Goal: Task Accomplishment & Management: Manage account settings

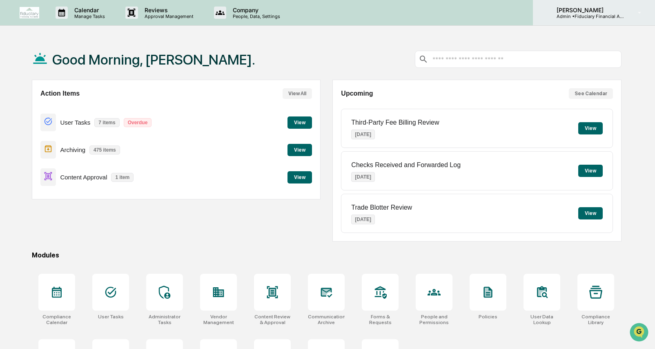
click at [580, 9] on p "[PERSON_NAME]" at bounding box center [588, 10] width 76 height 7
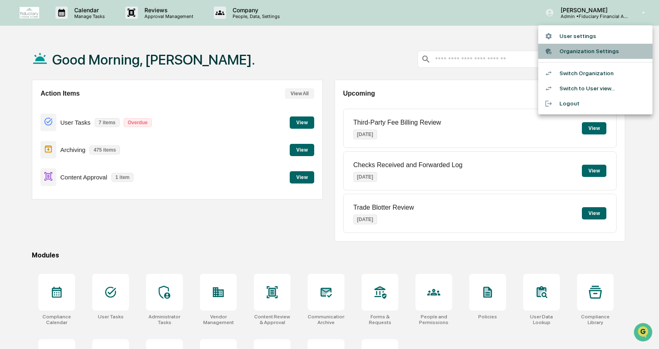
click at [592, 49] on li "Organization Settings" at bounding box center [595, 51] width 114 height 15
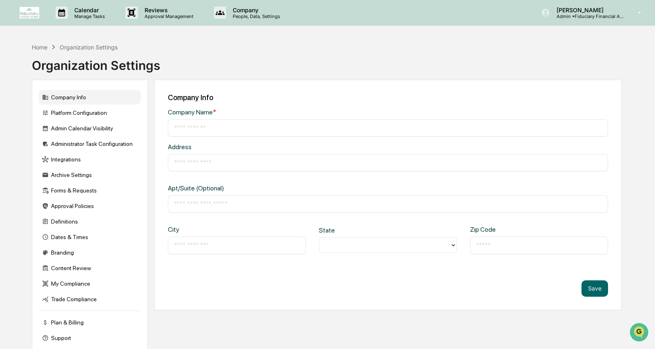
type input "**********"
type input "*********"
type input "**********"
type input "*****"
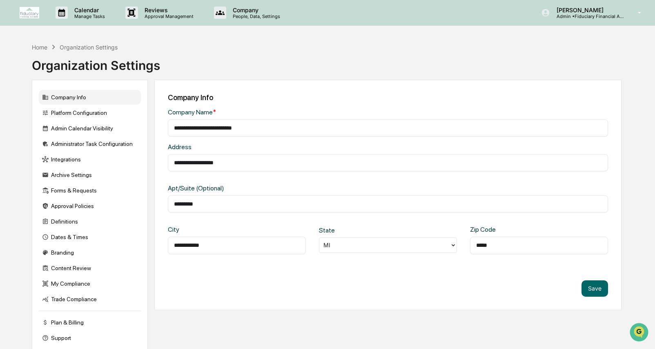
click at [120, 105] on div "Company Info Platform Configuration Admin Calendar Visibility Administrator Tas…" at bounding box center [90, 218] width 116 height 276
click at [121, 113] on div "Platform Configuration" at bounding box center [90, 112] width 102 height 15
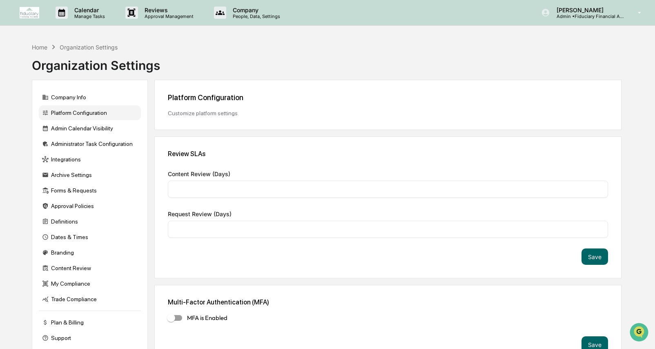
type input "*"
click at [119, 142] on div "Administrator Task Configuration" at bounding box center [90, 143] width 102 height 15
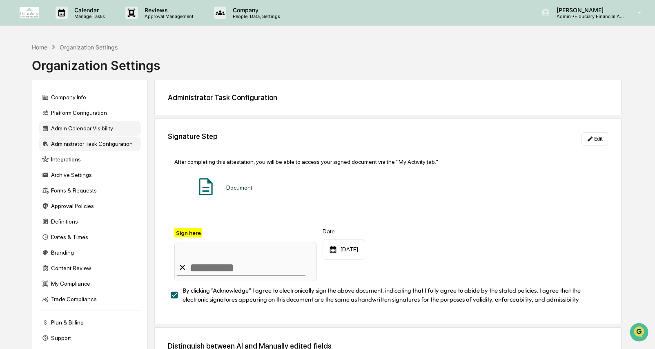
click at [119, 131] on div "Admin Calendar Visibility" at bounding box center [90, 128] width 102 height 15
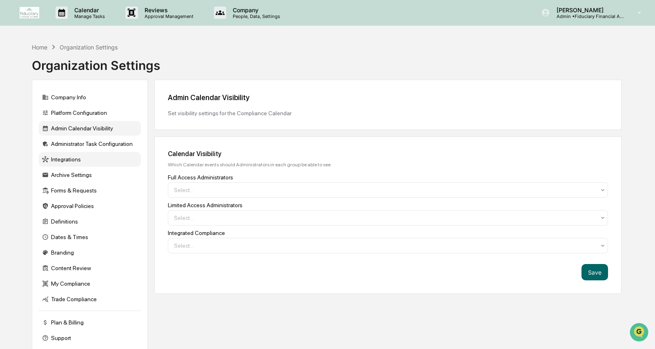
click at [120, 160] on div "Integrations" at bounding box center [90, 159] width 102 height 15
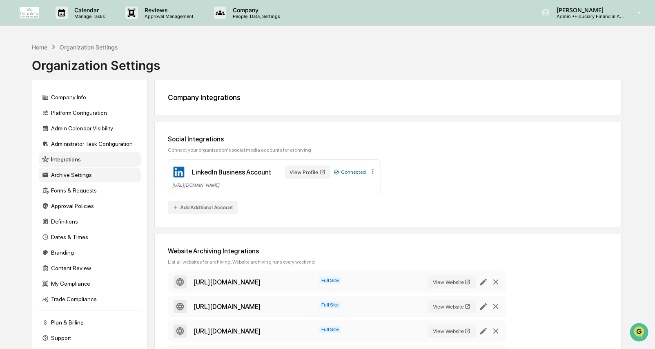
click at [111, 178] on div "Archive Settings" at bounding box center [90, 174] width 102 height 15
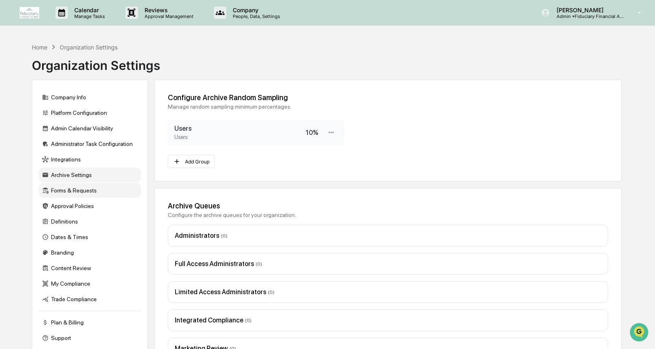
click at [106, 193] on div "Forms & Requests" at bounding box center [90, 190] width 102 height 15
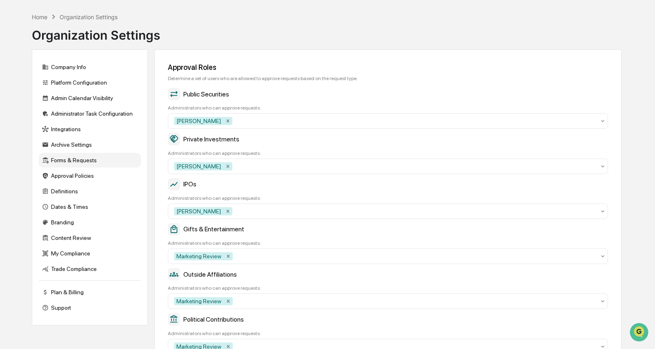
scroll to position [15, 0]
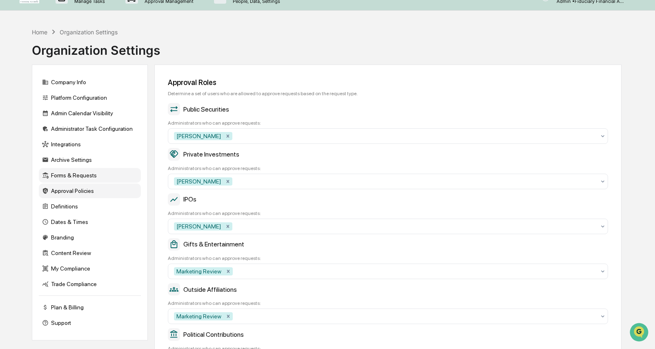
click at [115, 194] on div "Approval Policies" at bounding box center [90, 190] width 102 height 15
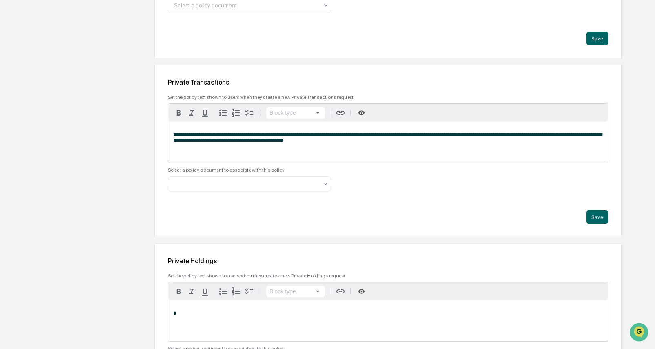
scroll to position [166, 0]
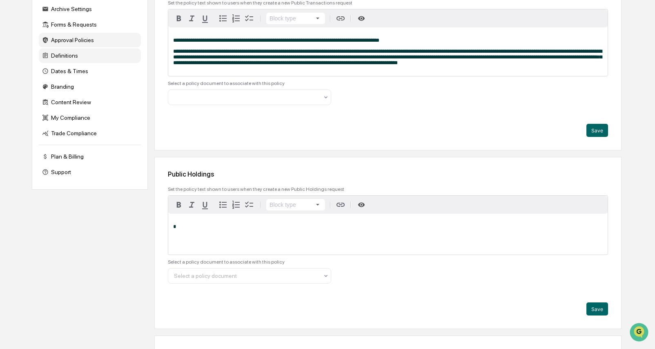
click at [84, 60] on div "Definitions" at bounding box center [90, 55] width 102 height 15
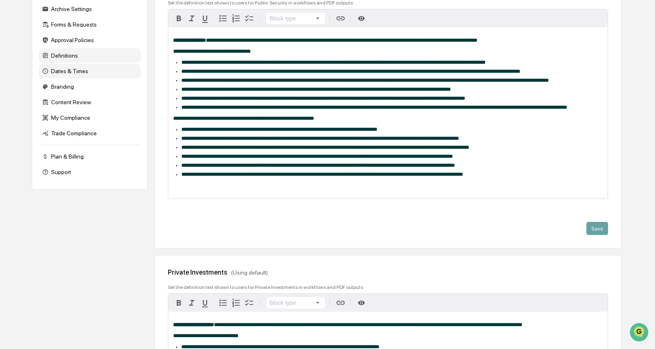
click at [91, 78] on div "Dates & Times" at bounding box center [90, 71] width 102 height 15
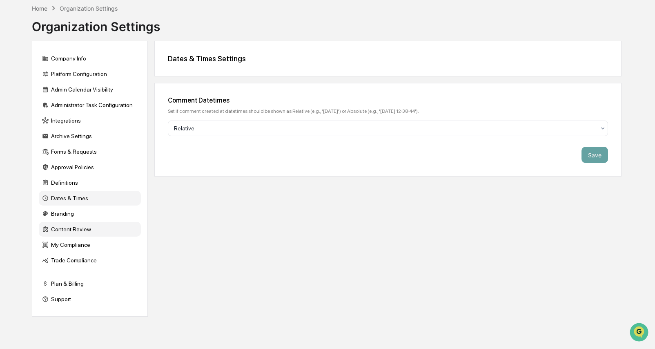
click at [93, 235] on div "Content Review" at bounding box center [90, 229] width 102 height 15
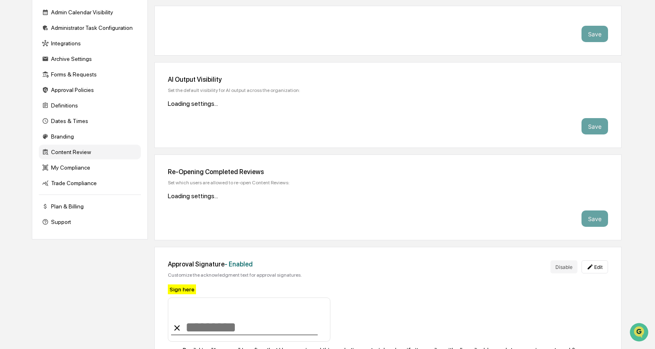
scroll to position [166, 0]
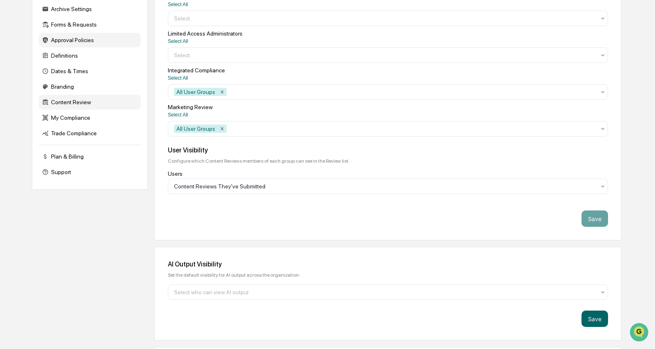
click at [96, 91] on div "Branding" at bounding box center [90, 86] width 102 height 15
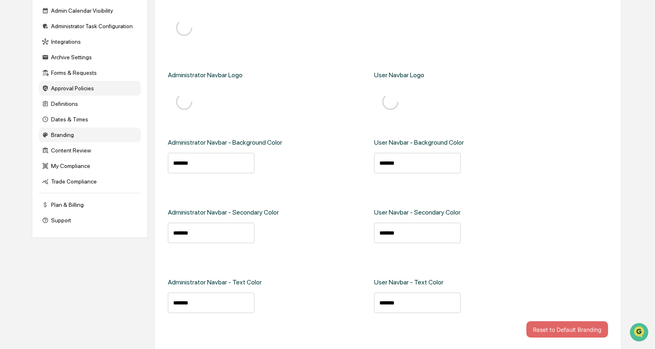
type input "*******"
type input "****"
type input "*******"
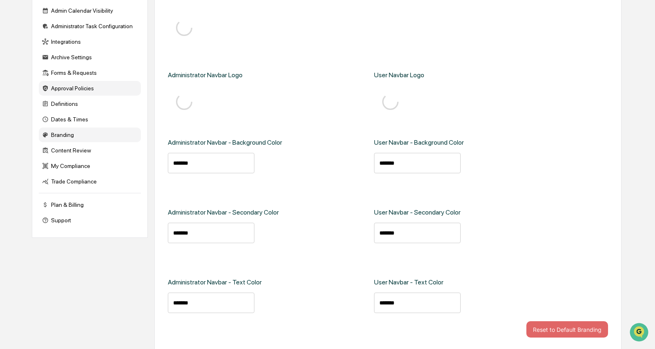
type input "****"
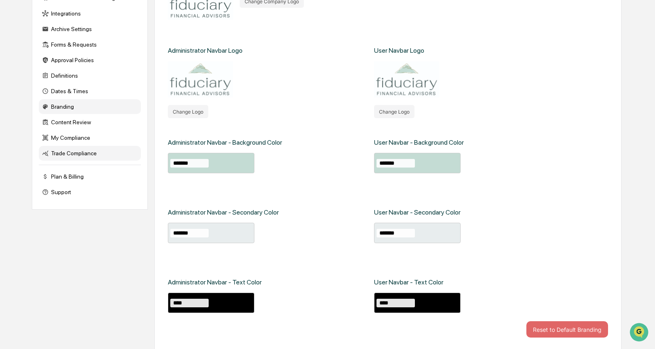
click at [105, 160] on div "Trade Compliance" at bounding box center [90, 153] width 102 height 15
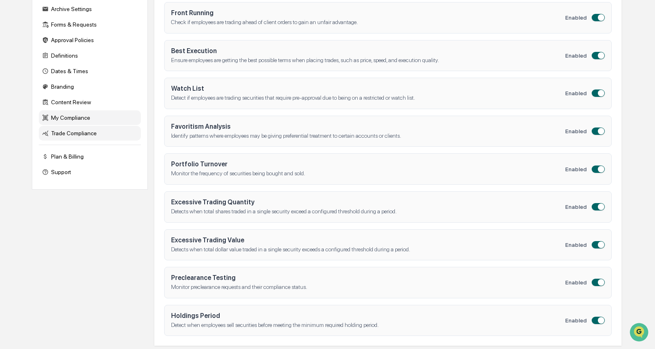
click at [108, 124] on div "My Compliance" at bounding box center [90, 117] width 102 height 15
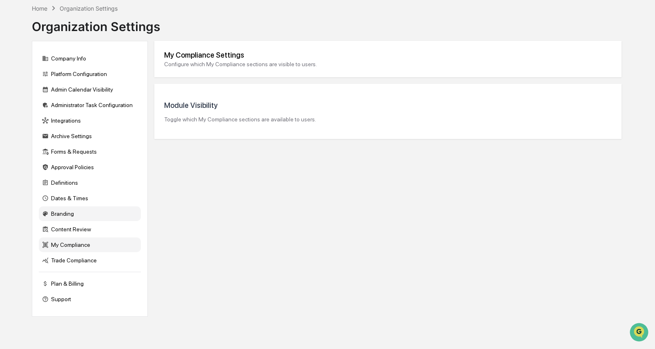
scroll to position [129, 0]
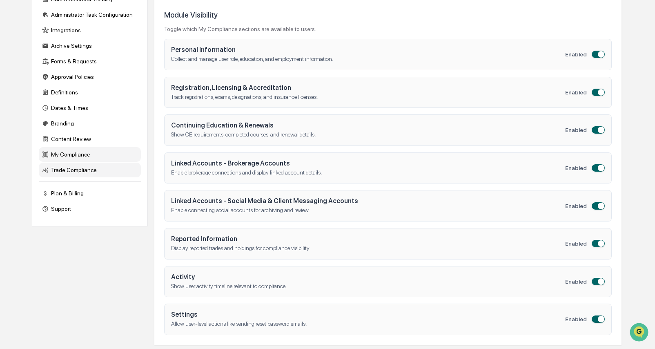
click at [96, 174] on div "Trade Compliance" at bounding box center [90, 169] width 102 height 15
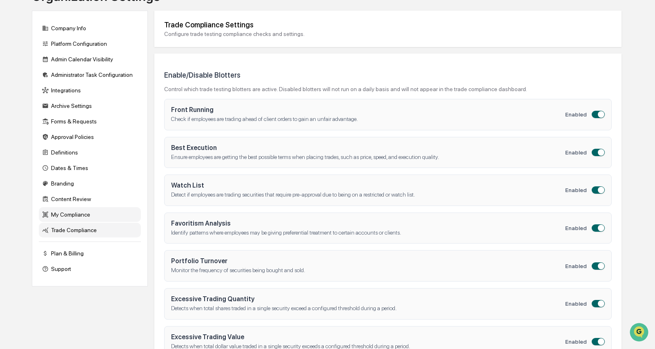
scroll to position [40, 0]
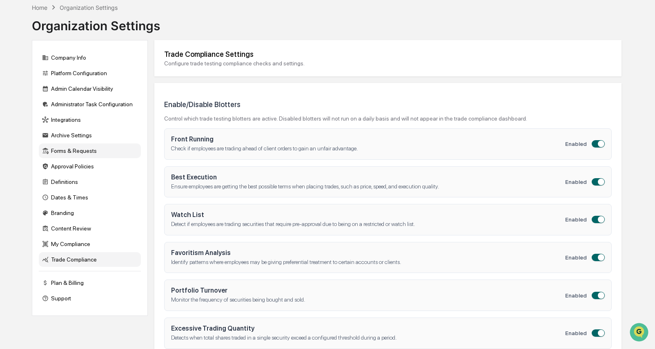
click at [94, 156] on div "Forms & Requests" at bounding box center [90, 150] width 102 height 15
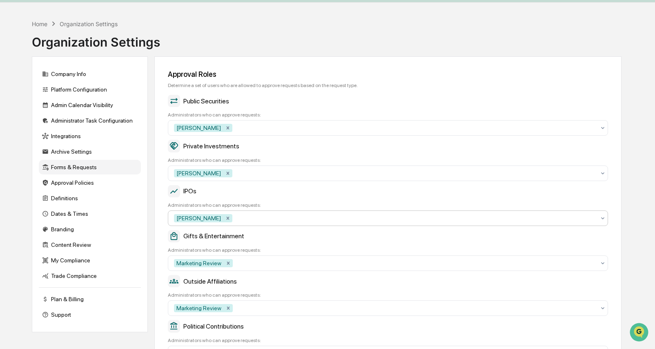
scroll to position [0, 0]
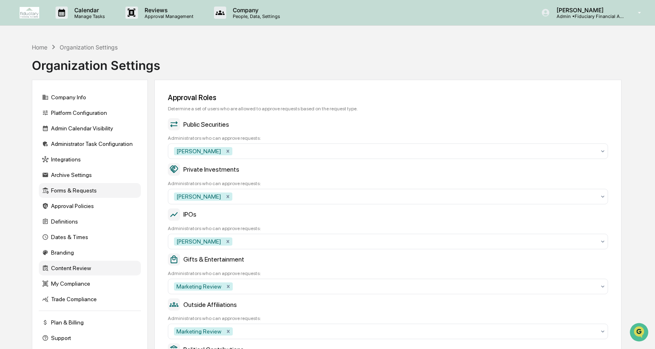
click at [82, 273] on div "Content Review" at bounding box center [90, 267] width 102 height 15
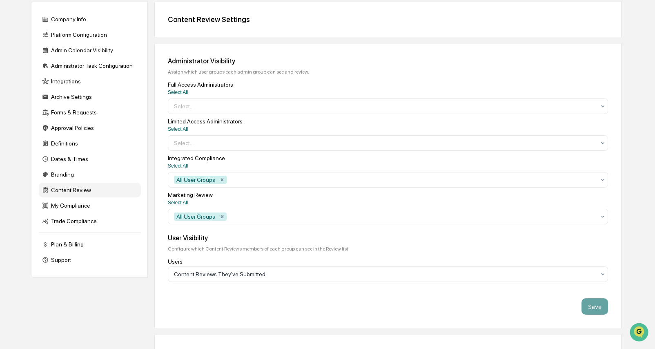
scroll to position [79, 0]
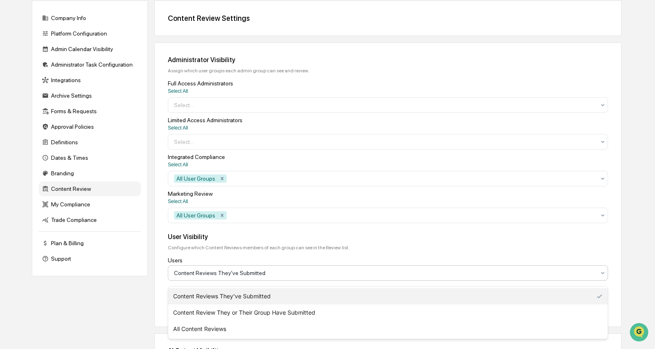
click at [290, 277] on div at bounding box center [384, 273] width 421 height 8
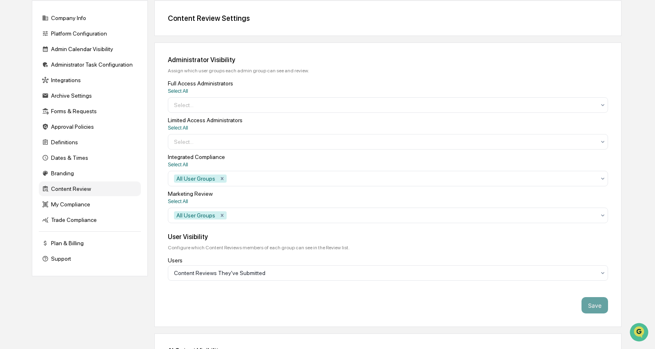
click at [282, 240] on div "User Visibility" at bounding box center [388, 237] width 440 height 8
click at [248, 219] on div at bounding box center [411, 215] width 367 height 8
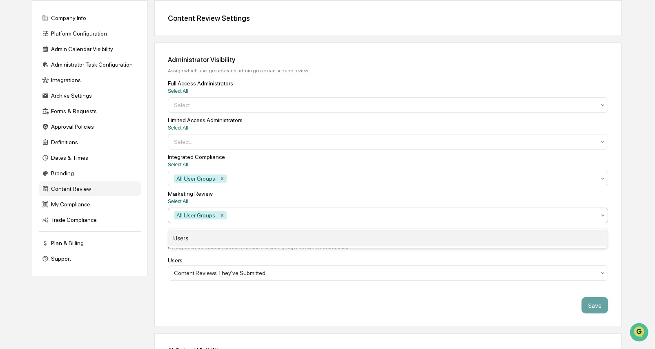
click at [307, 237] on div "Users" at bounding box center [387, 238] width 439 height 16
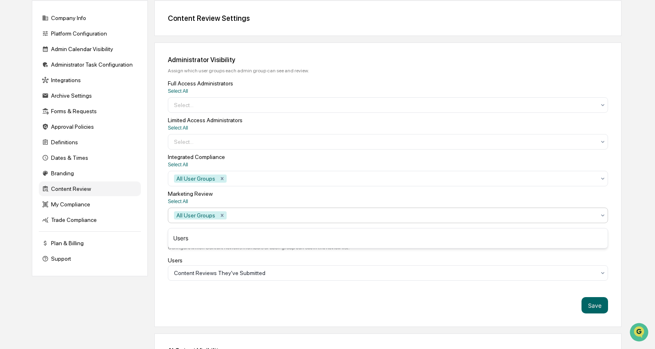
click at [302, 217] on div at bounding box center [411, 215] width 367 height 8
type input "*"
drag, startPoint x: 617, startPoint y: 133, endPoint x: 617, endPoint y: 127, distance: 5.3
click at [618, 132] on div "Administrator Visibility Assign which user groups each admin group can see and …" at bounding box center [387, 184] width 467 height 284
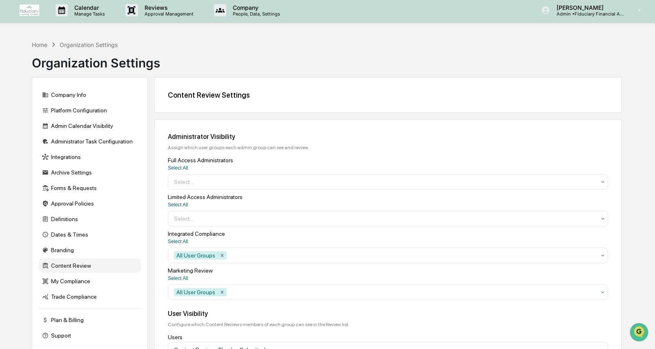
scroll to position [0, 0]
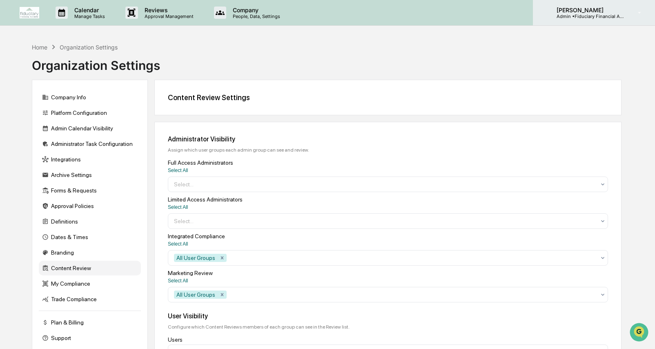
click at [589, 15] on p "Admin • Fiduciary Financial Advisors" at bounding box center [588, 16] width 76 height 6
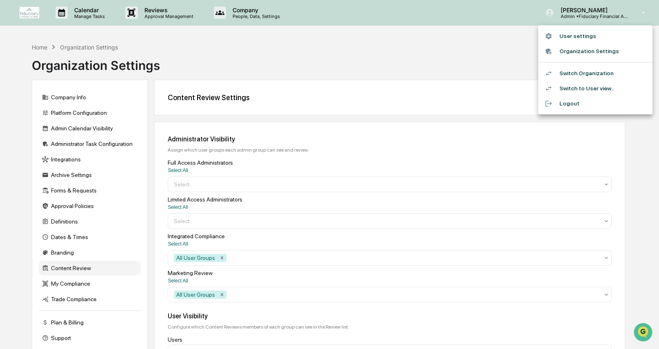
click at [248, 11] on div at bounding box center [329, 174] width 659 height 349
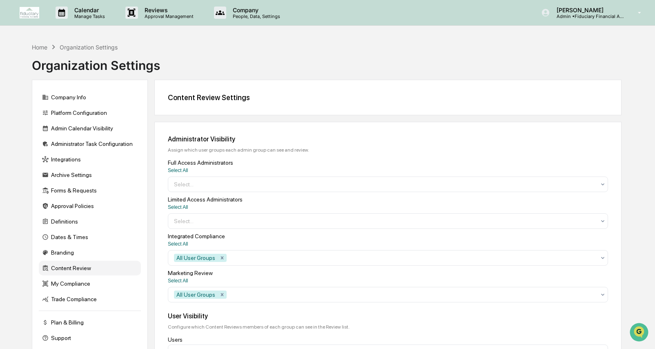
click at [249, 17] on p "People, Data, Settings" at bounding box center [255, 16] width 58 height 6
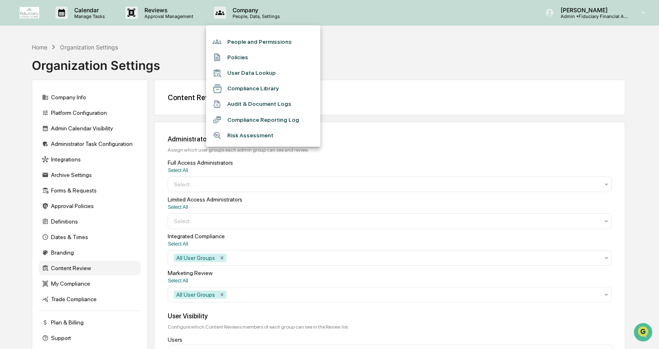
click at [249, 45] on li "People and Permissions" at bounding box center [263, 42] width 114 height 16
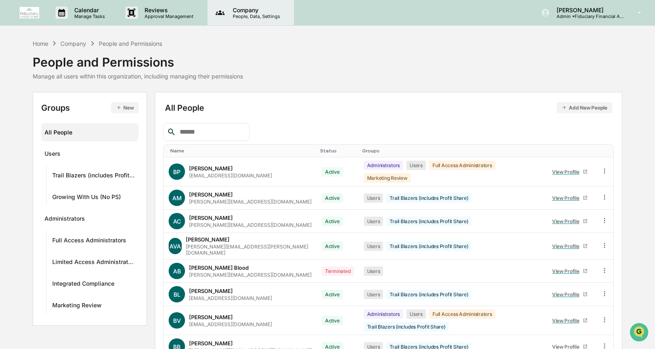
click at [263, 12] on p "Company" at bounding box center [255, 10] width 58 height 7
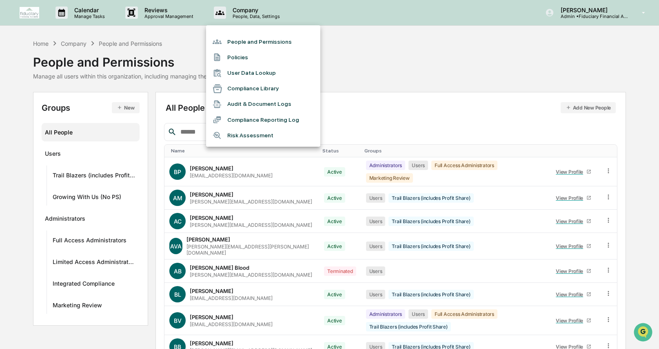
click at [601, 6] on div at bounding box center [329, 174] width 659 height 349
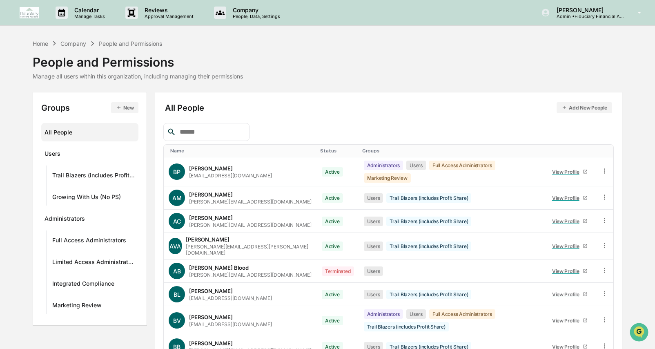
click at [601, 16] on p "Admin • Fiduciary Financial Advisors" at bounding box center [588, 16] width 76 height 6
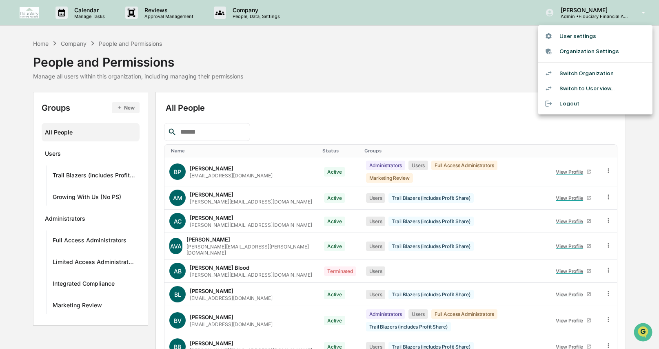
click at [596, 50] on li "Organization Settings" at bounding box center [595, 51] width 114 height 15
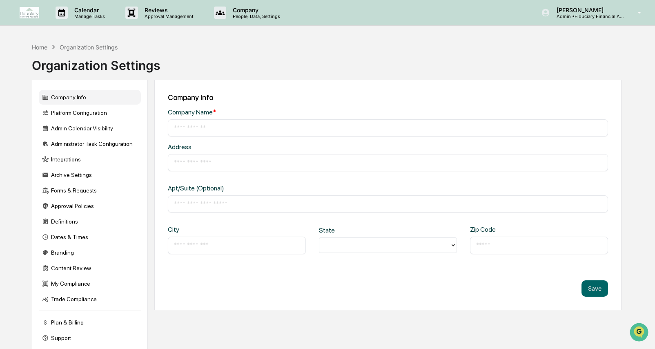
type input "**********"
type input "*********"
type input "**********"
type input "*****"
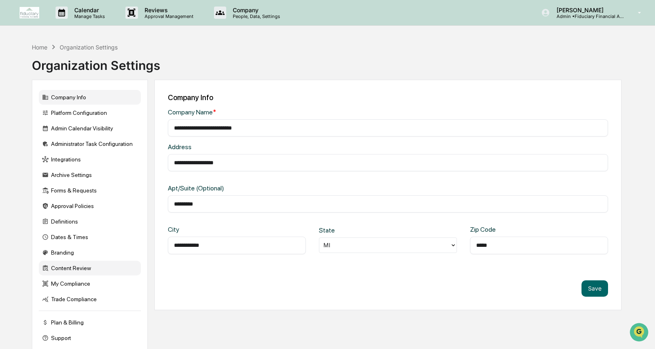
click at [97, 274] on div "Content Review" at bounding box center [90, 267] width 102 height 15
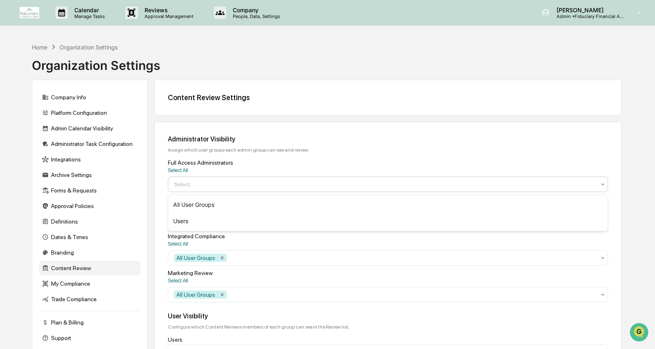
click at [295, 182] on div at bounding box center [384, 184] width 421 height 8
click at [298, 180] on div at bounding box center [384, 184] width 421 height 8
click at [257, 258] on div at bounding box center [411, 257] width 367 height 8
type input "*"
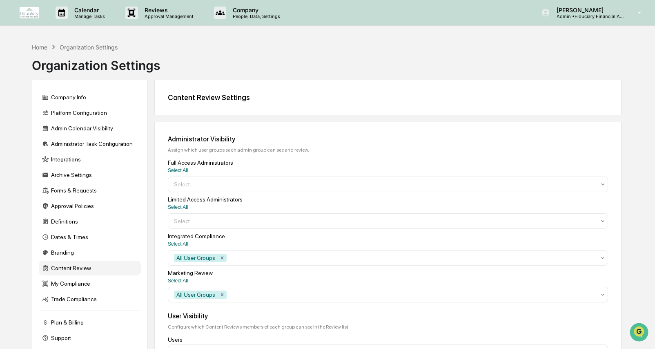
click at [311, 243] on div "Select All" at bounding box center [388, 244] width 440 height 6
click at [239, 16] on p "People, Data, Settings" at bounding box center [255, 16] width 58 height 6
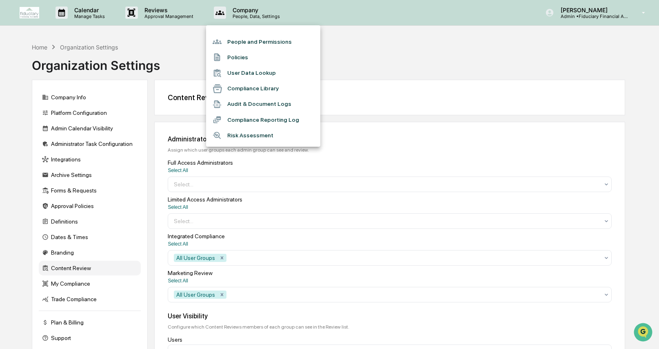
click at [244, 45] on li "People and Permissions" at bounding box center [263, 42] width 114 height 16
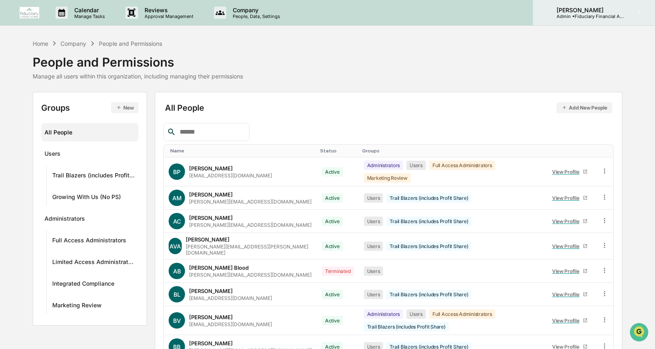
click at [580, 18] on p "Admin • Fiduciary Financial Advisors" at bounding box center [588, 16] width 76 height 6
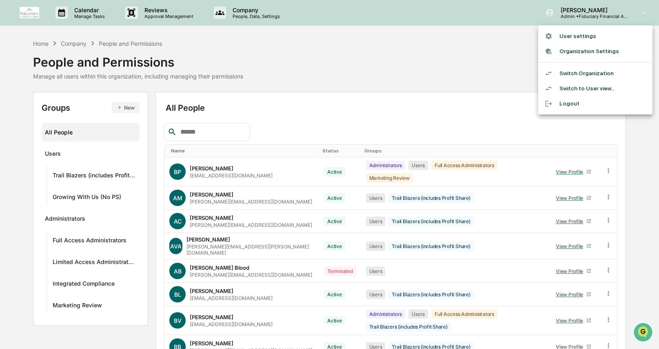
click at [425, 75] on div at bounding box center [329, 174] width 659 height 349
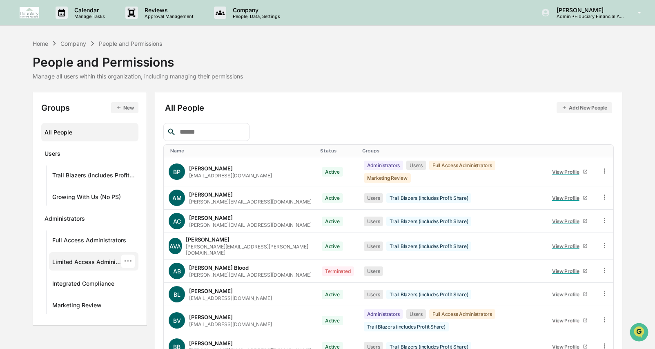
click at [89, 262] on div "Limited Access Administrators" at bounding box center [86, 263] width 69 height 10
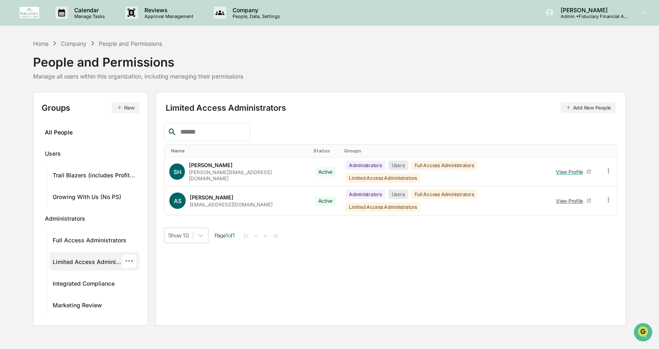
click at [125, 261] on div "···" at bounding box center [129, 260] width 14 height 13
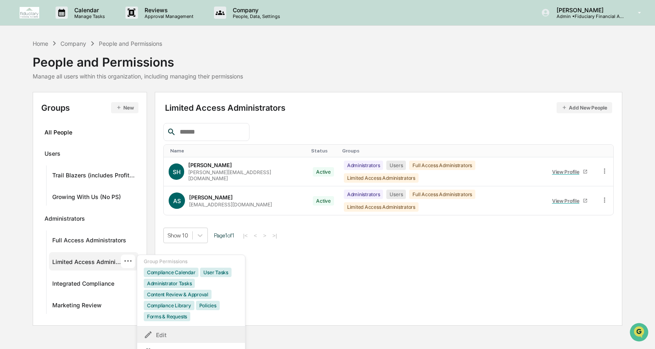
click at [161, 333] on div "Edit" at bounding box center [191, 334] width 95 height 10
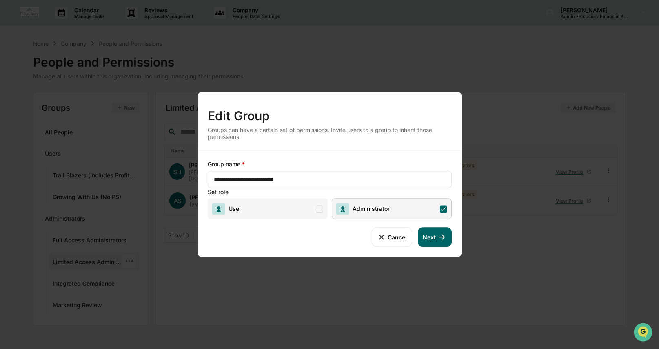
click at [425, 238] on button "Next" at bounding box center [434, 237] width 33 height 20
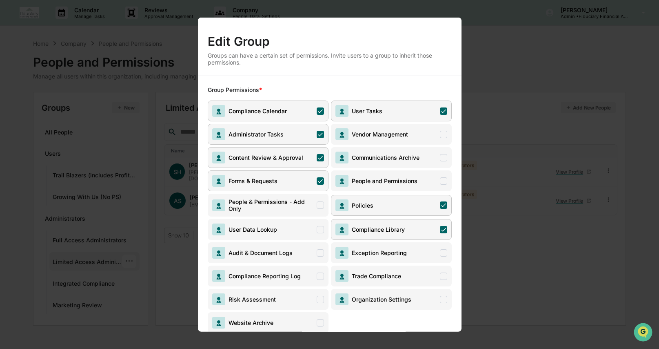
click at [296, 160] on span "Content Review & Approval" at bounding box center [264, 157] width 78 height 7
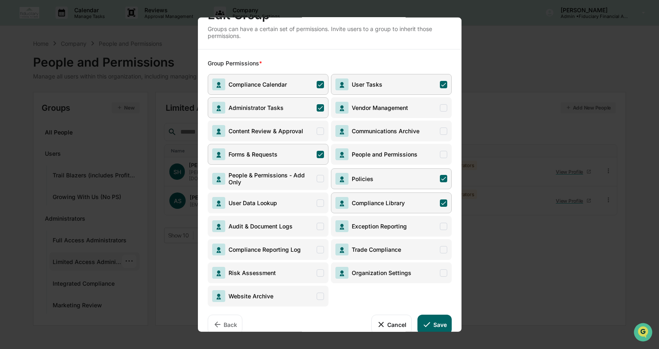
scroll to position [27, 0]
click at [423, 322] on icon at bounding box center [426, 323] width 9 height 9
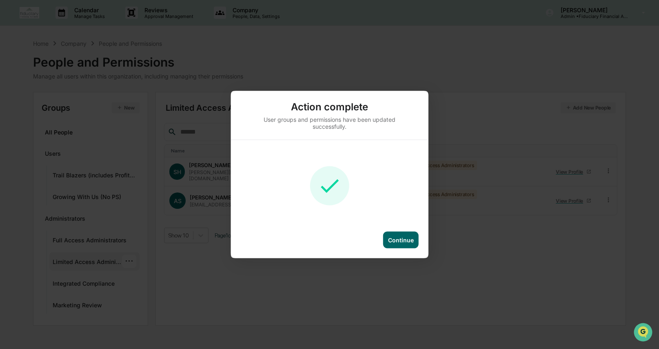
click at [398, 236] on div "Continue" at bounding box center [401, 239] width 36 height 17
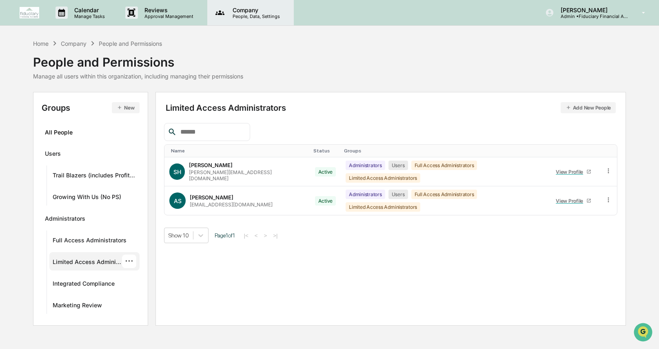
click at [241, 17] on p "People, Data, Settings" at bounding box center [255, 16] width 58 height 6
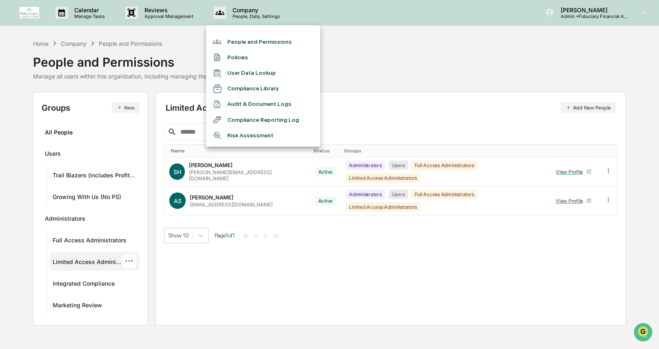
click at [572, 17] on div at bounding box center [329, 174] width 659 height 349
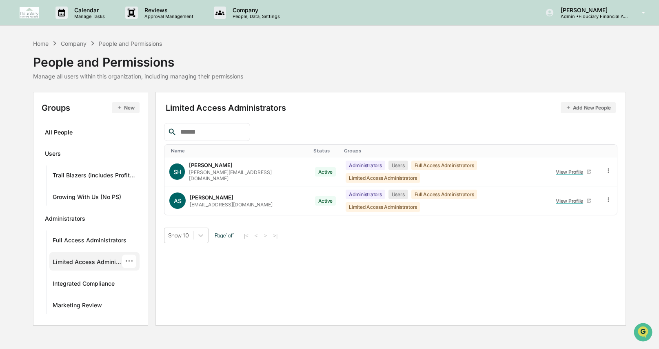
click at [571, 16] on p "Admin • Fiduciary Financial Advisors" at bounding box center [592, 16] width 76 height 6
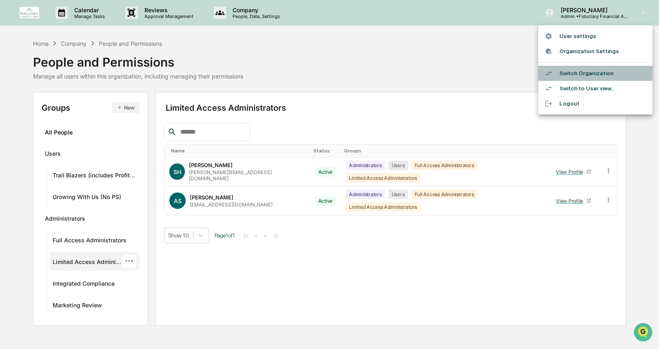
click at [566, 71] on li "Switch Organization" at bounding box center [595, 73] width 114 height 15
